Goal: Communication & Community: Connect with others

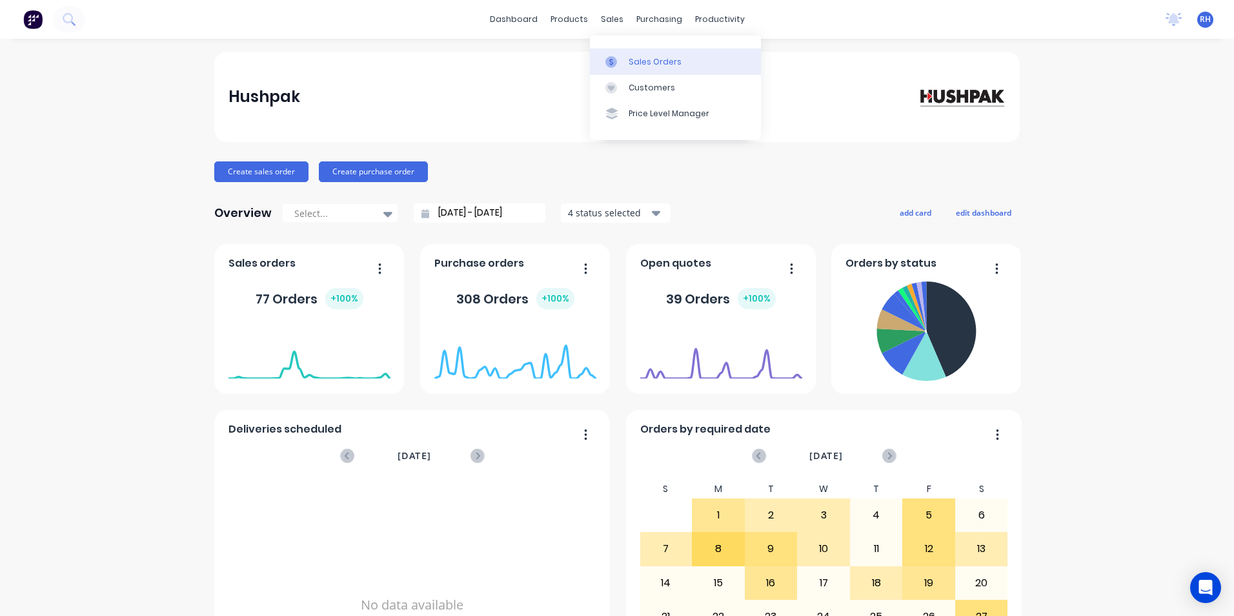
click at [654, 65] on div "Sales Orders" at bounding box center [655, 62] width 53 height 12
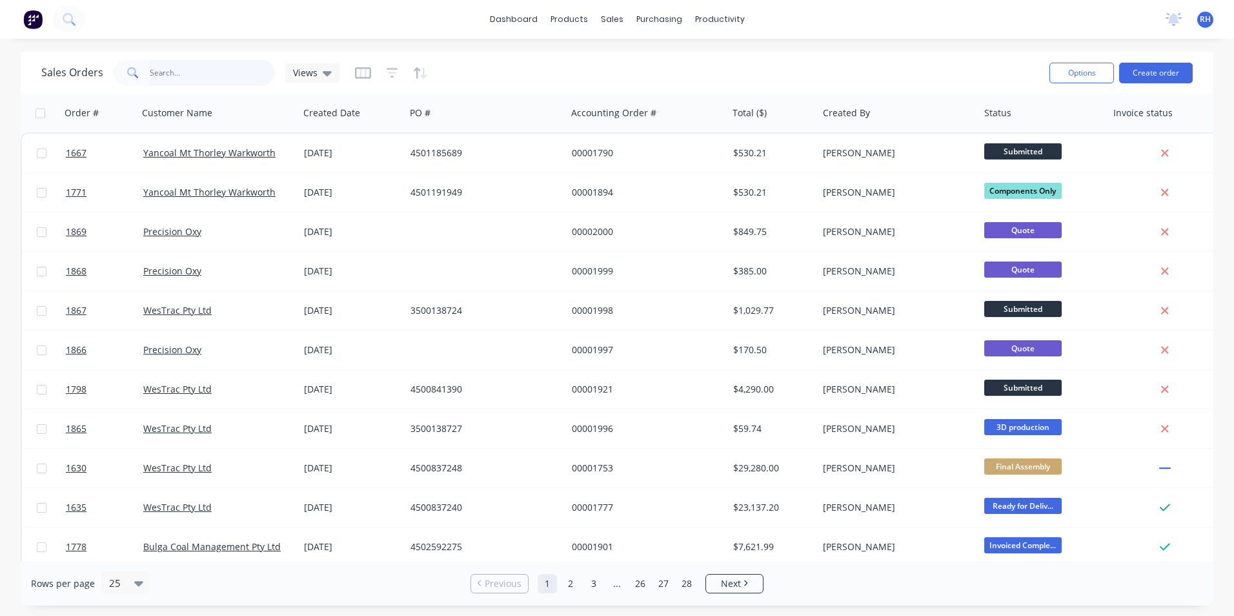
click at [188, 71] on input "text" at bounding box center [213, 73] width 126 height 26
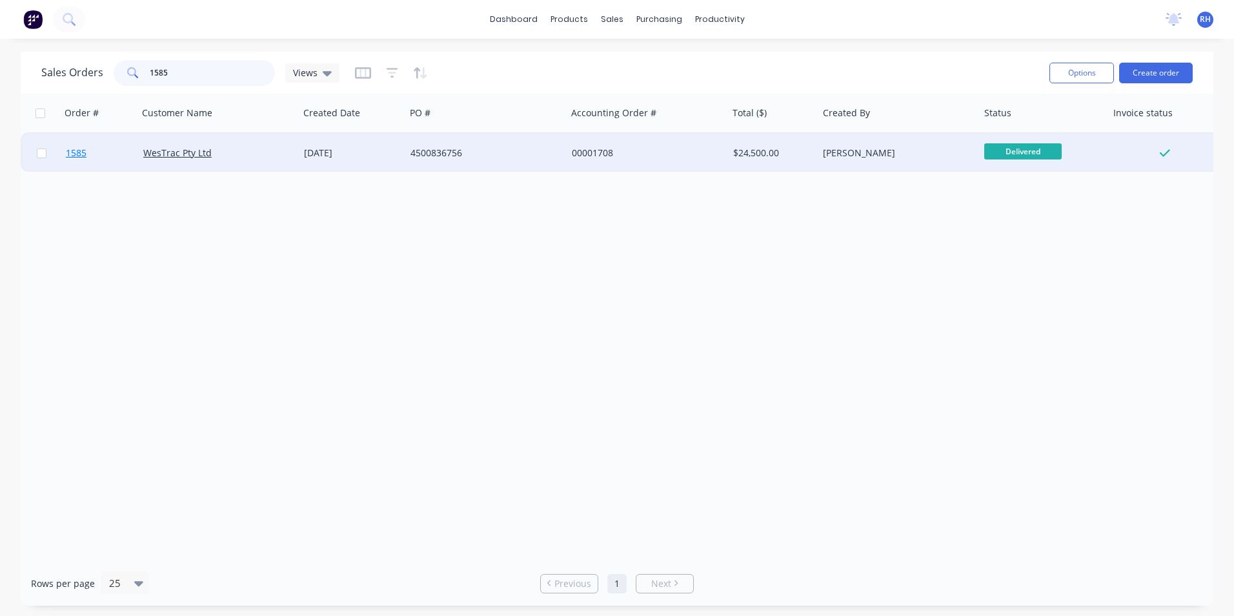
type input "1585"
click at [80, 154] on span "1585" at bounding box center [76, 153] width 21 height 13
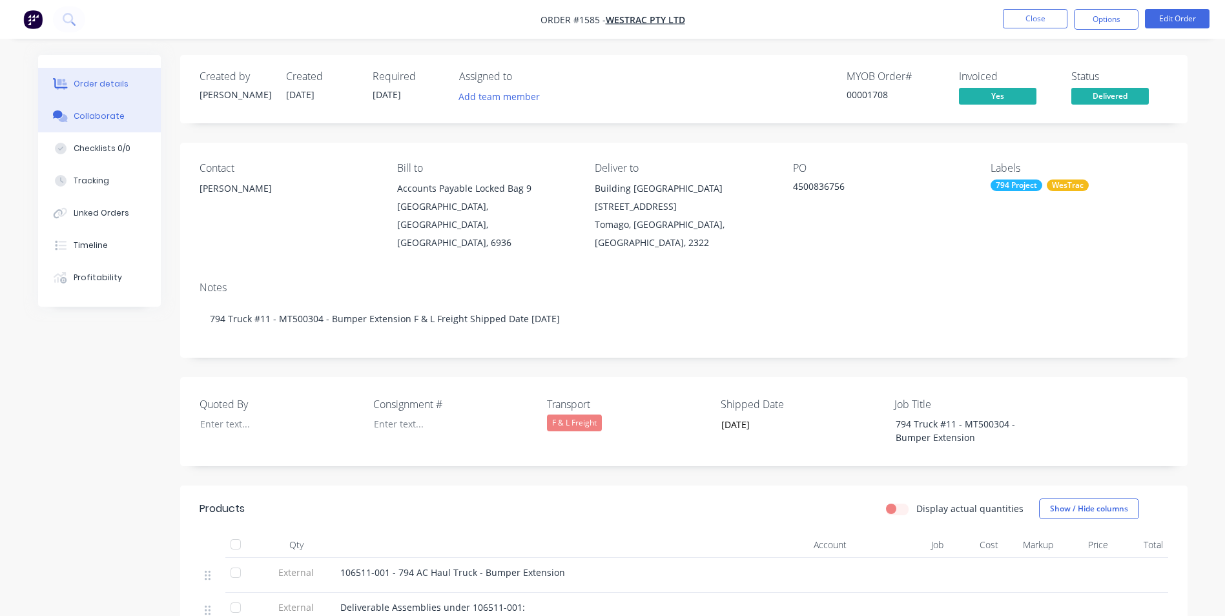
click at [99, 118] on div "Collaborate" at bounding box center [99, 116] width 51 height 12
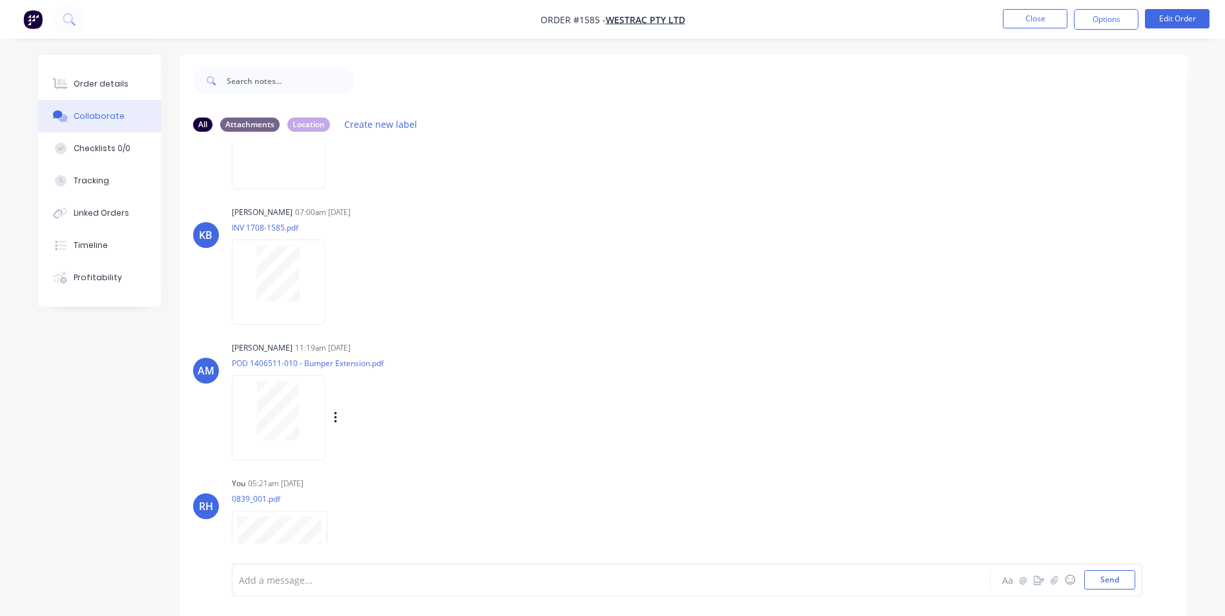
scroll to position [1082, 0]
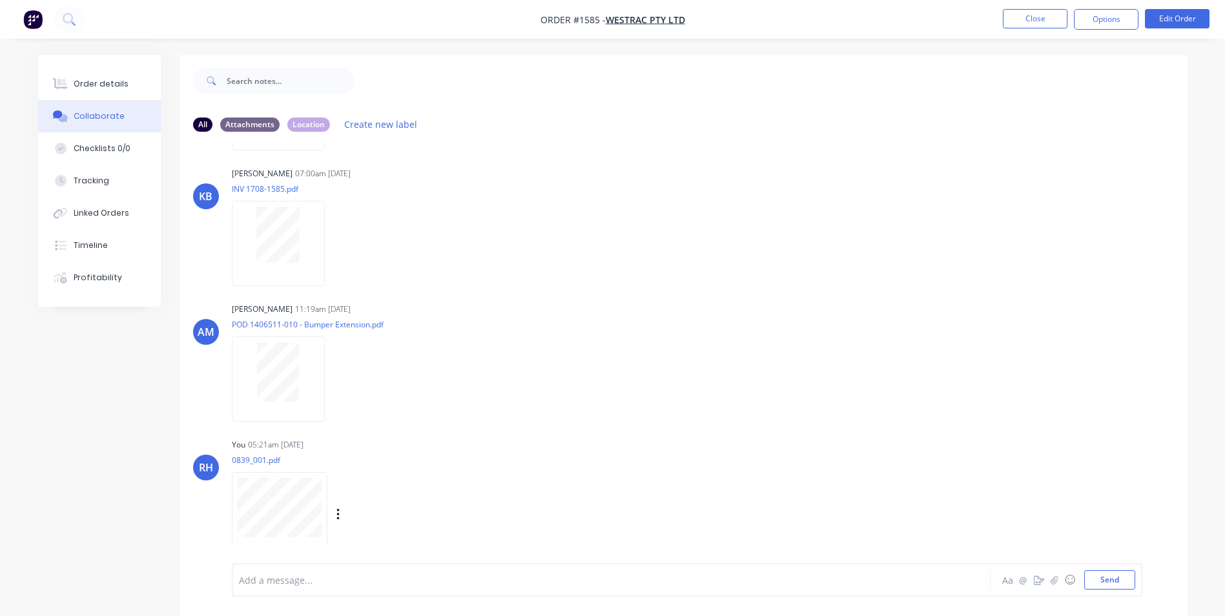
drag, startPoint x: 307, startPoint y: 544, endPoint x: 387, endPoint y: 485, distance: 98.9
click at [387, 485] on div "Labels Download Delete" at bounding box center [351, 514] width 239 height 97
click at [341, 513] on div "Labels Download Delete" at bounding box center [404, 514] width 145 height 19
click at [340, 517] on button "button" at bounding box center [338, 514] width 5 height 19
click at [381, 546] on button "Delete" at bounding box center [422, 545] width 145 height 29
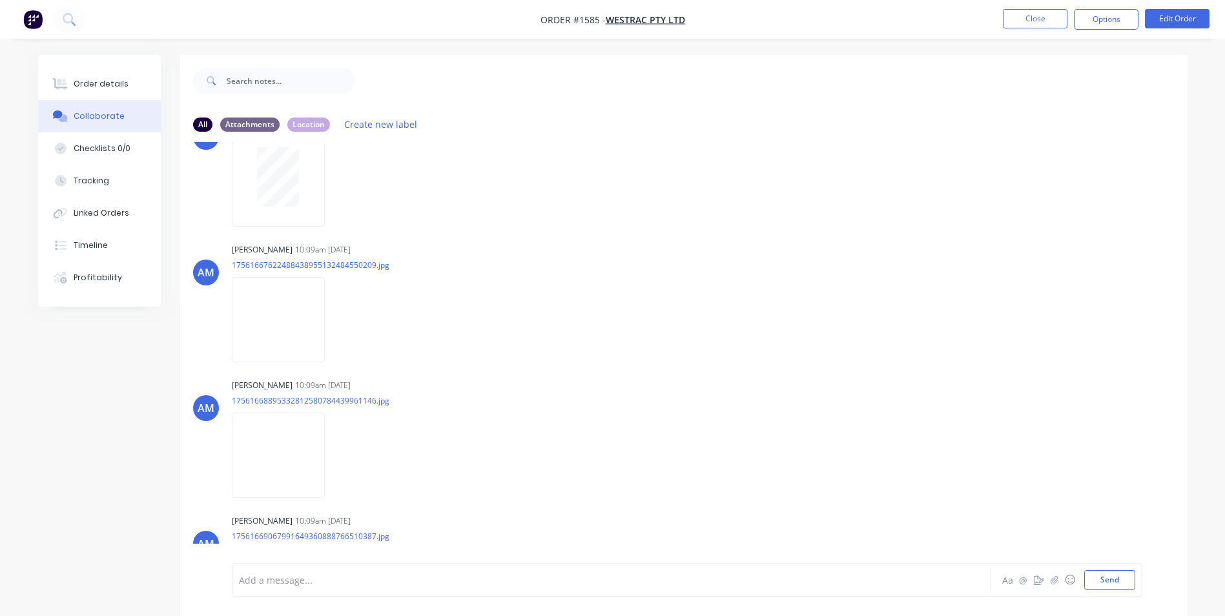
scroll to position [0, 0]
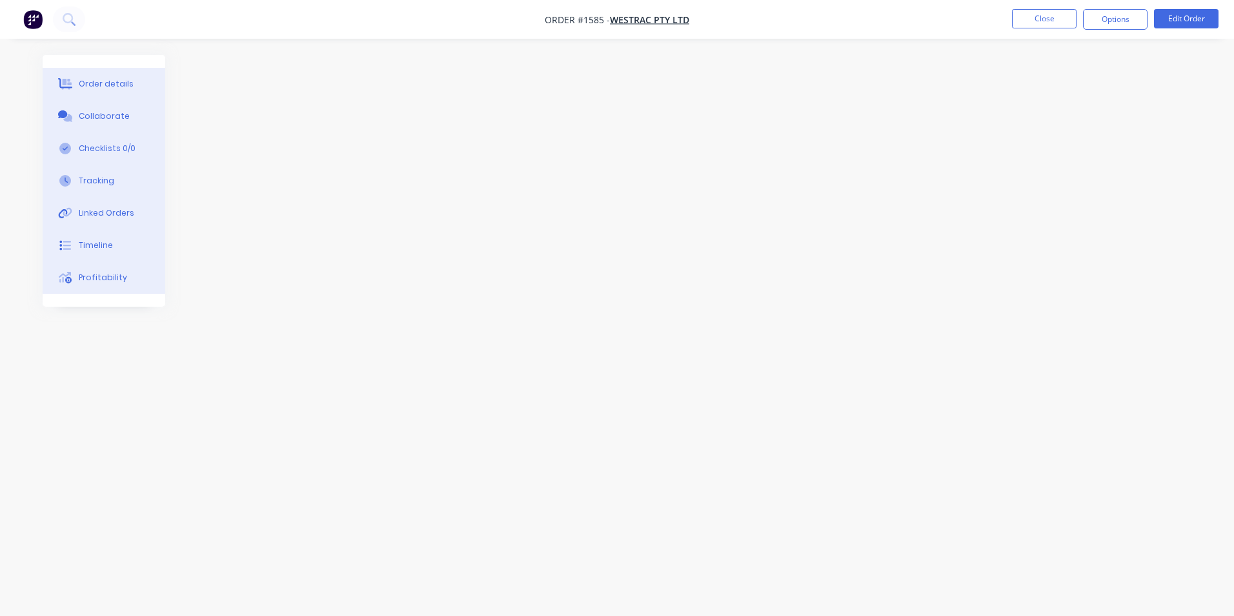
click at [112, 109] on button "Collaborate" at bounding box center [104, 116] width 123 height 32
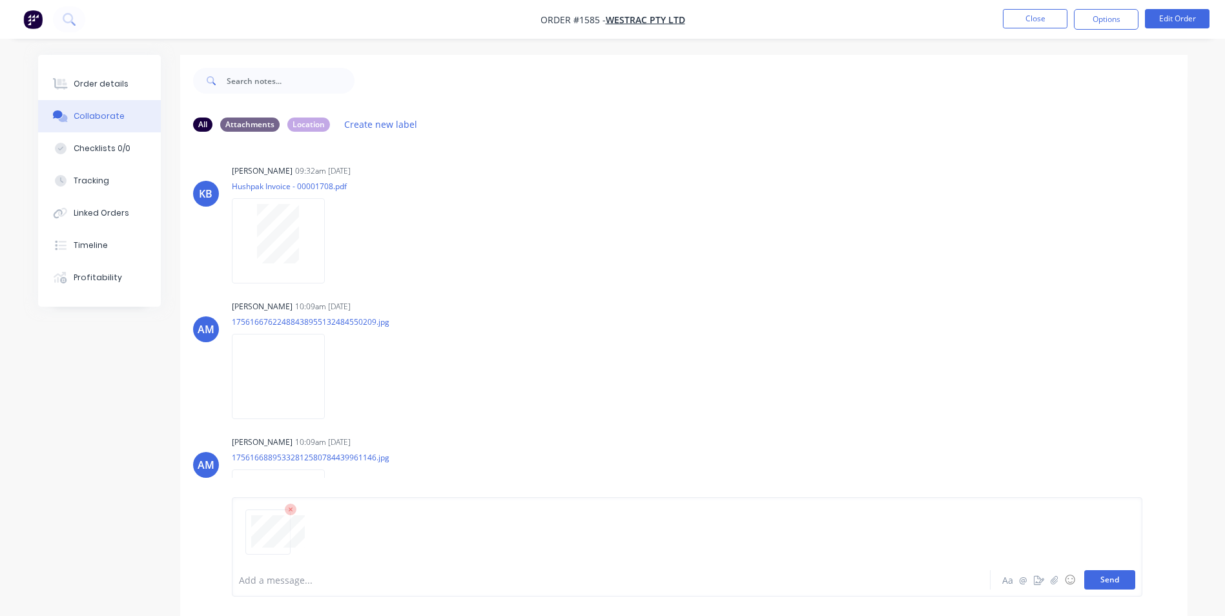
click at [1110, 583] on button "Send" at bounding box center [1109, 579] width 51 height 19
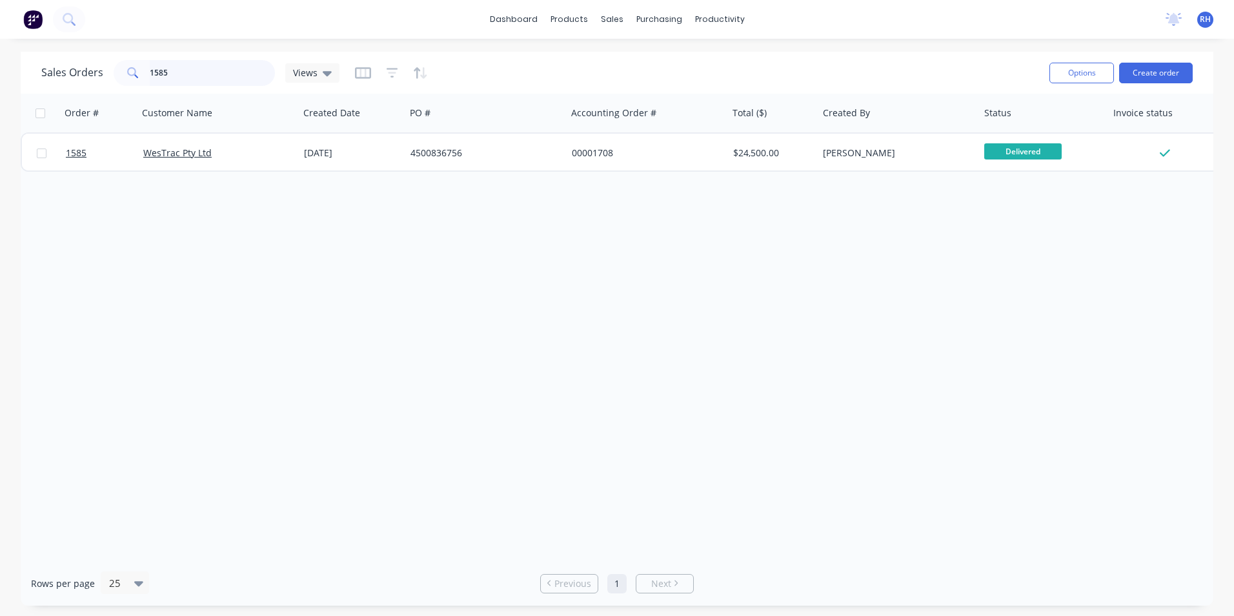
click at [171, 79] on input "1585" at bounding box center [213, 73] width 126 height 26
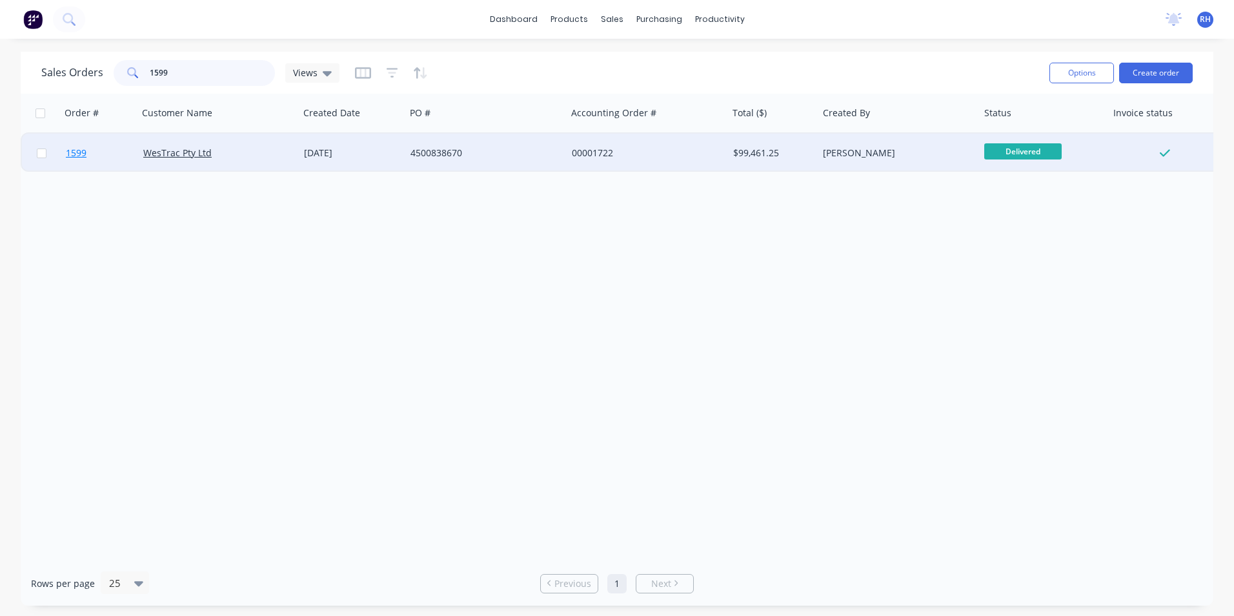
type input "1599"
click at [79, 156] on span "1599" at bounding box center [76, 153] width 21 height 13
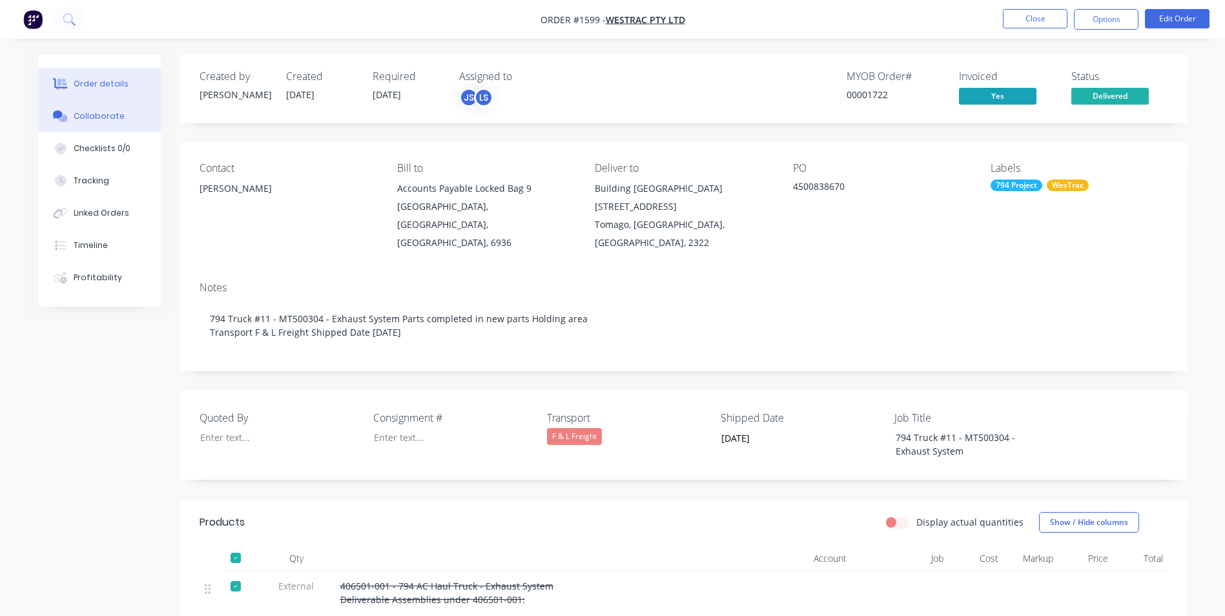
click at [126, 112] on button "Collaborate" at bounding box center [99, 116] width 123 height 32
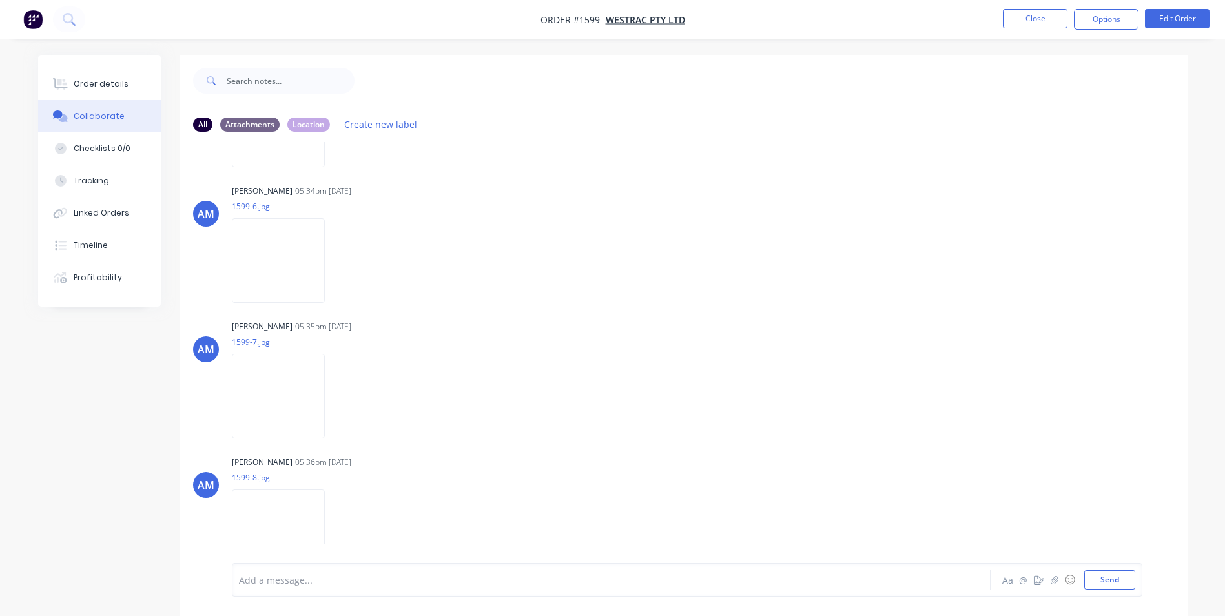
scroll to position [3486, 0]
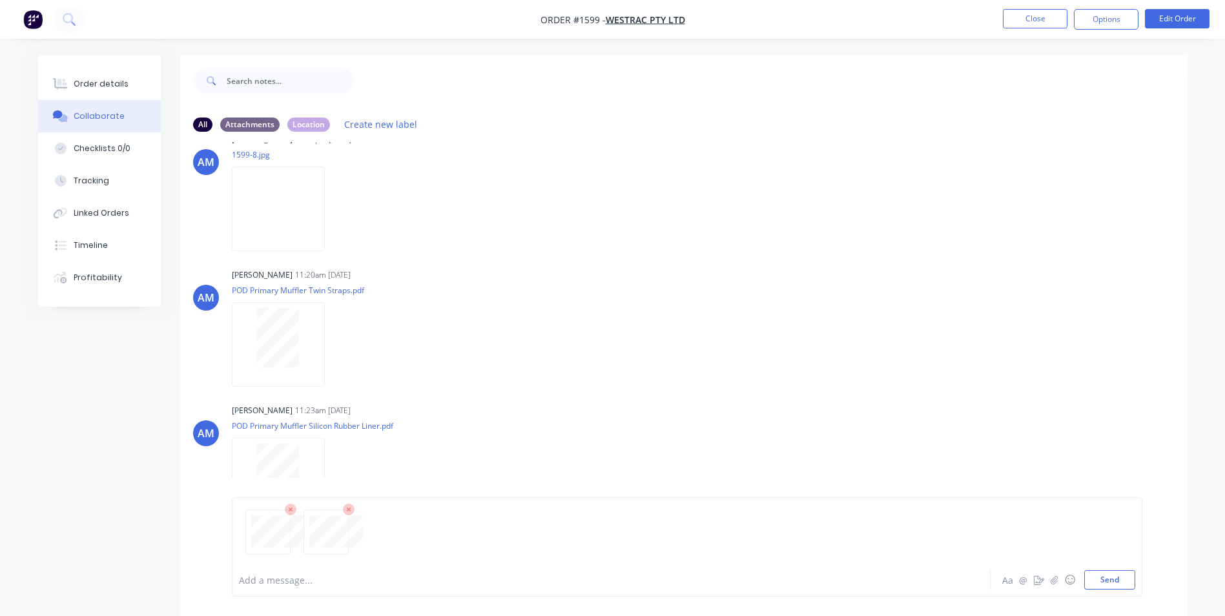
drag, startPoint x: 1119, startPoint y: 578, endPoint x: 1109, endPoint y: 563, distance: 18.1
click at [1119, 576] on button "Send" at bounding box center [1109, 579] width 51 height 19
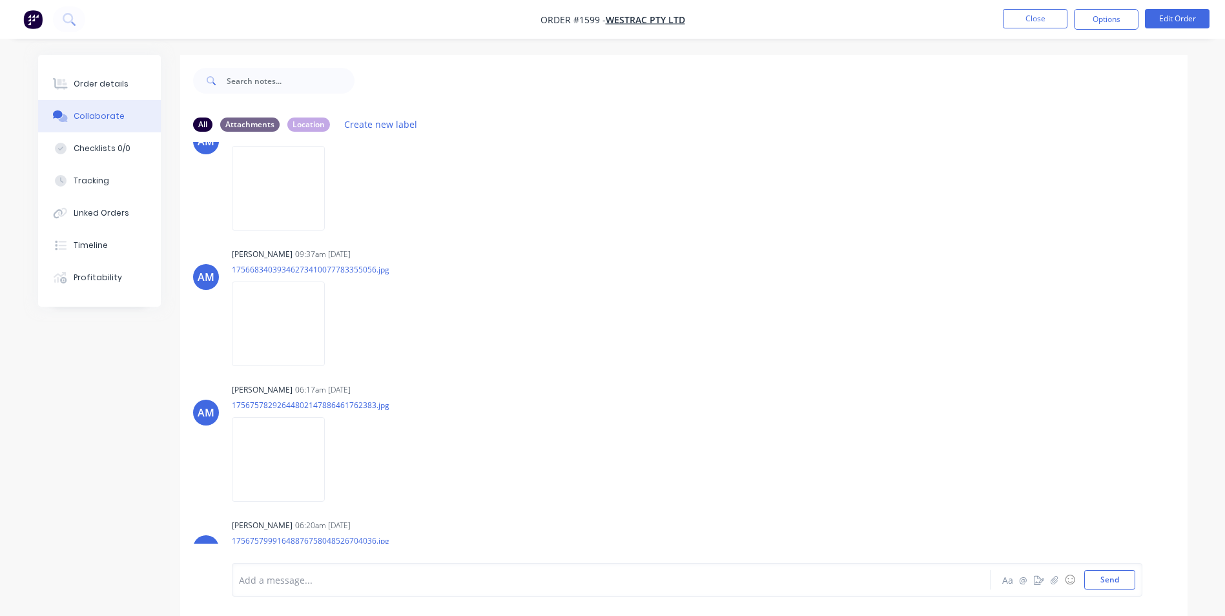
scroll to position [1592, 0]
